Goal: Use online tool/utility: Utilize a website feature to perform a specific function

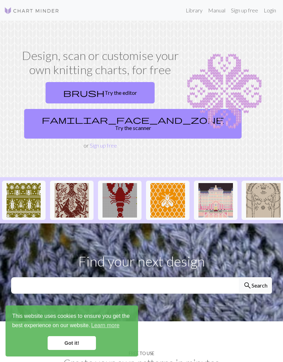
click at [270, 10] on link "Login" at bounding box center [270, 10] width 18 height 14
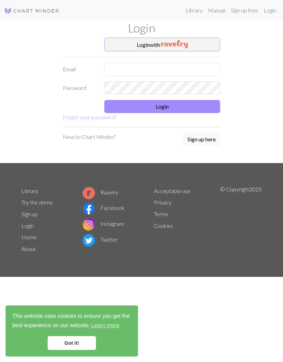
click at [186, 45] on img "button" at bounding box center [174, 44] width 27 height 8
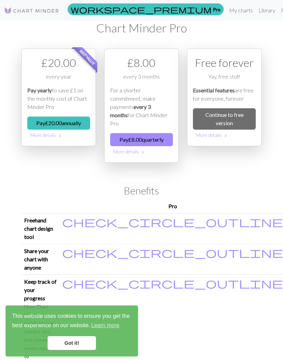
click at [226, 13] on link "My charts" at bounding box center [240, 10] width 29 height 14
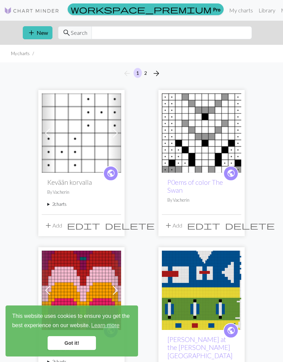
click at [37, 36] on button "add New" at bounding box center [38, 32] width 30 height 13
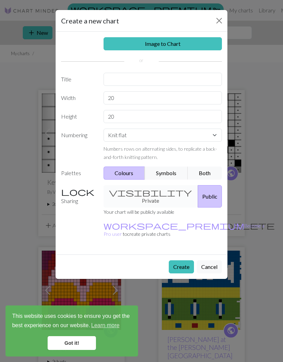
click at [205, 260] on button "Cancel" at bounding box center [209, 266] width 25 height 13
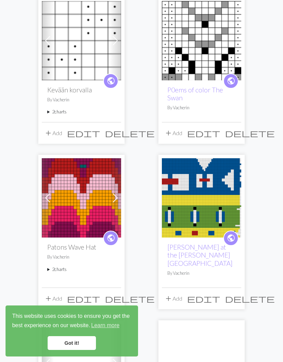
scroll to position [93, 0]
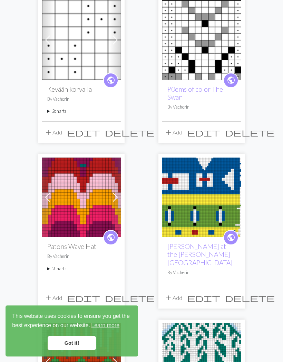
click at [211, 215] on img at bounding box center [201, 197] width 79 height 79
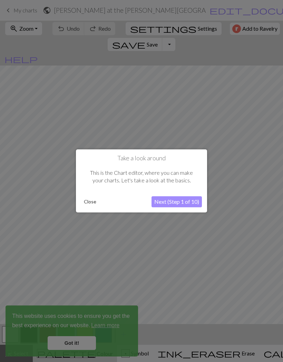
click at [91, 203] on button "Close" at bounding box center [90, 202] width 18 height 10
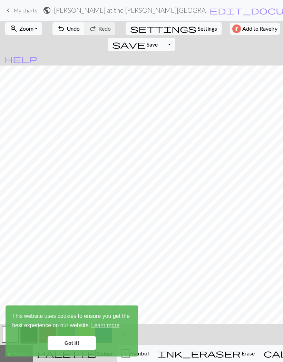
click at [68, 33] on button "undo Undo Undo" at bounding box center [68, 28] width 32 height 13
click at [67, 33] on button "undo Undo Undo" at bounding box center [68, 28] width 32 height 13
click at [68, 34] on div "undo Undo Undo redo Redo Redo" at bounding box center [83, 29] width 67 height 16
click at [68, 31] on div "undo Undo Undo redo Redo Redo" at bounding box center [83, 29] width 67 height 16
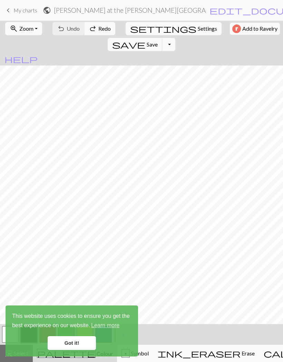
click at [67, 30] on div "undo Undo Undo redo Redo Redo" at bounding box center [83, 29] width 67 height 16
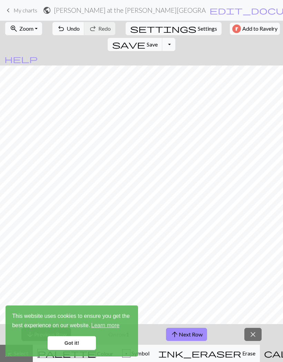
click at [83, 348] on link "Got it!" at bounding box center [72, 343] width 48 height 14
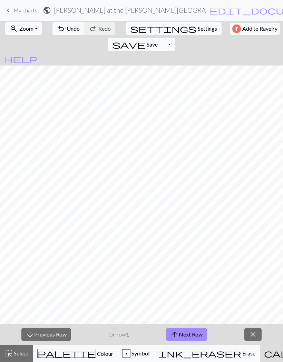
click at [59, 335] on button "arrow_downward Previous Row" at bounding box center [46, 334] width 50 height 13
click at [32, 32] on button "zoom_in Zoom Zoom" at bounding box center [23, 28] width 37 height 13
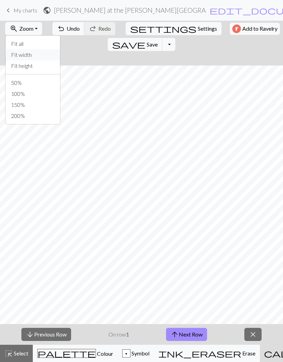
click at [25, 56] on button "Fit width" at bounding box center [33, 54] width 55 height 11
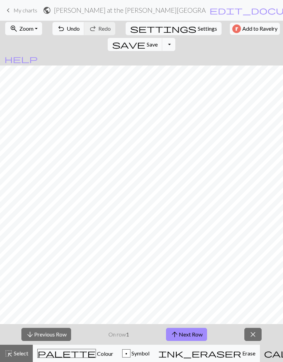
click at [210, 0] on nav "keyboard_arrow_left My charts public Dakota Beadwork at the [PERSON_NAME][GEOGR…" at bounding box center [141, 10] width 283 height 21
click at [24, 8] on span "My charts" at bounding box center [25, 10] width 24 height 7
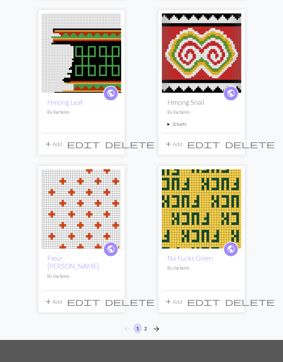
scroll to position [1029, 0]
click at [162, 324] on button "arrow_forward" at bounding box center [156, 329] width 14 height 11
